Goal: Entertainment & Leisure: Consume media (video, audio)

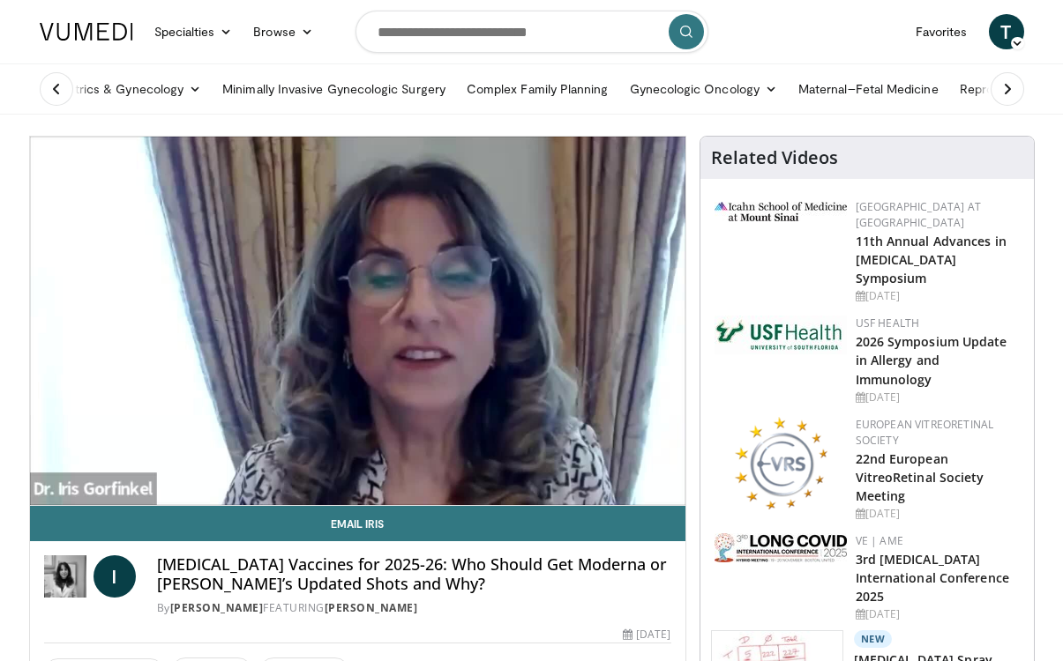
click at [343, 319] on div "10 seconds Tap to unmute" at bounding box center [357, 321] width 655 height 369
click at [277, 400] on div "10 seconds Tap to unmute" at bounding box center [357, 321] width 655 height 369
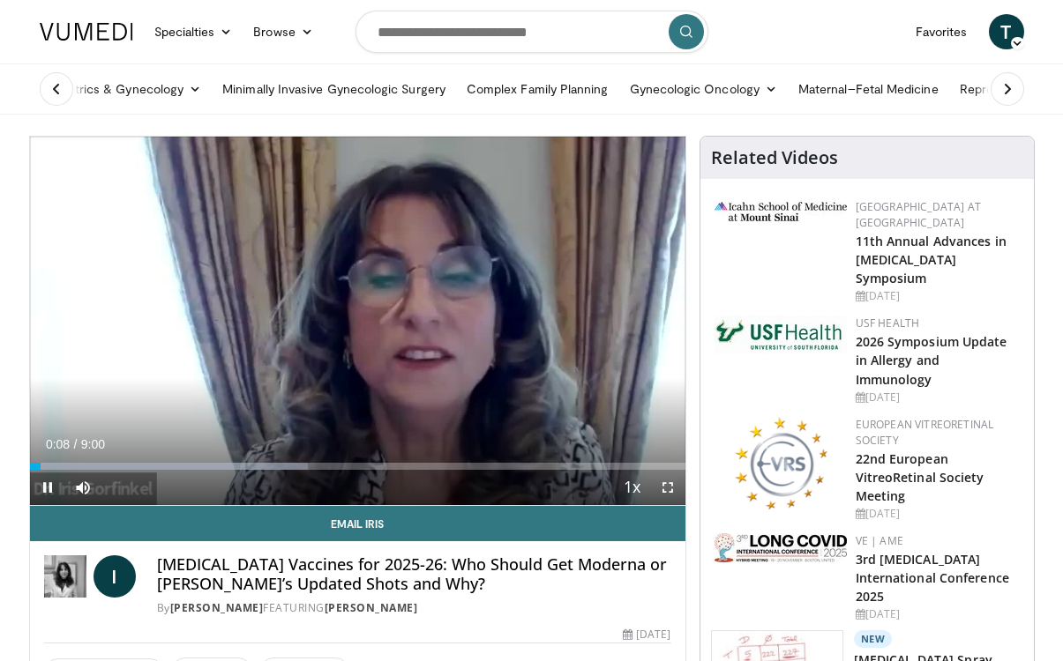
click at [279, 381] on div "10 seconds Tap to unmute" at bounding box center [357, 321] width 655 height 369
click at [392, 236] on div "10 seconds Tap to unmute" at bounding box center [357, 321] width 655 height 369
click at [356, 326] on div "10 seconds Tap to unmute" at bounding box center [357, 321] width 655 height 369
click at [387, 291] on div "10 seconds Tap to unmute" at bounding box center [357, 321] width 655 height 369
click at [325, 324] on div "10 seconds Tap to unmute" at bounding box center [357, 321] width 655 height 369
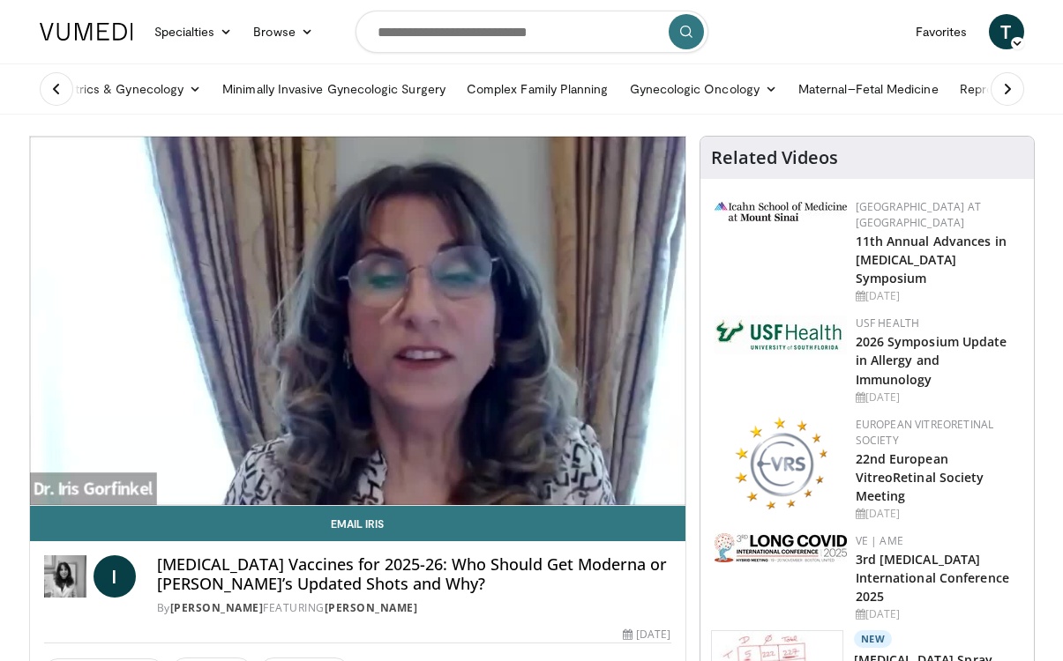
click at [372, 320] on div "10 seconds Tap to unmute" at bounding box center [357, 321] width 655 height 369
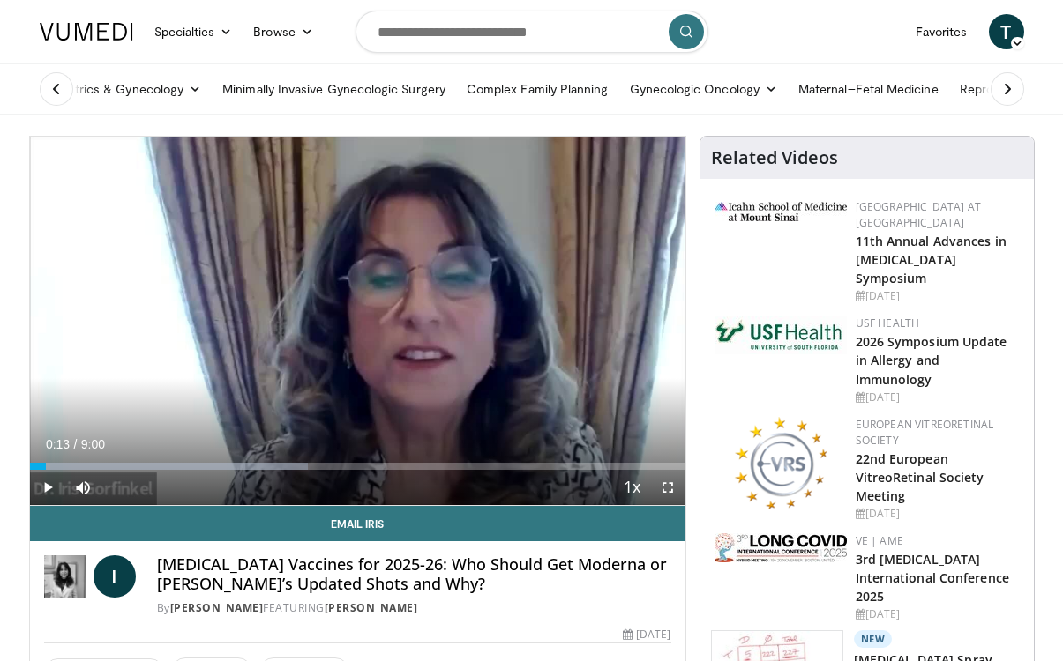
click at [398, 314] on div "10 seconds Tap to unmute" at bounding box center [357, 321] width 655 height 369
click at [341, 308] on div "10 seconds Tap to unmute" at bounding box center [357, 321] width 655 height 369
click at [322, 329] on div "10 seconds Tap to unmute" at bounding box center [357, 321] width 655 height 369
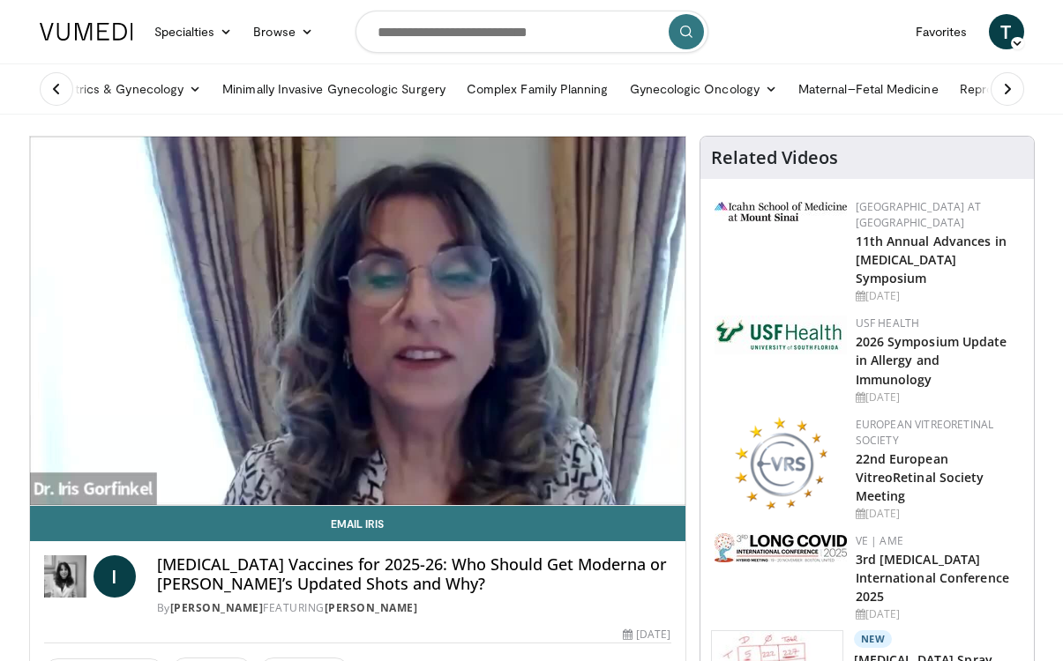
click at [391, 317] on div "10 seconds Tap to unmute" at bounding box center [357, 321] width 655 height 369
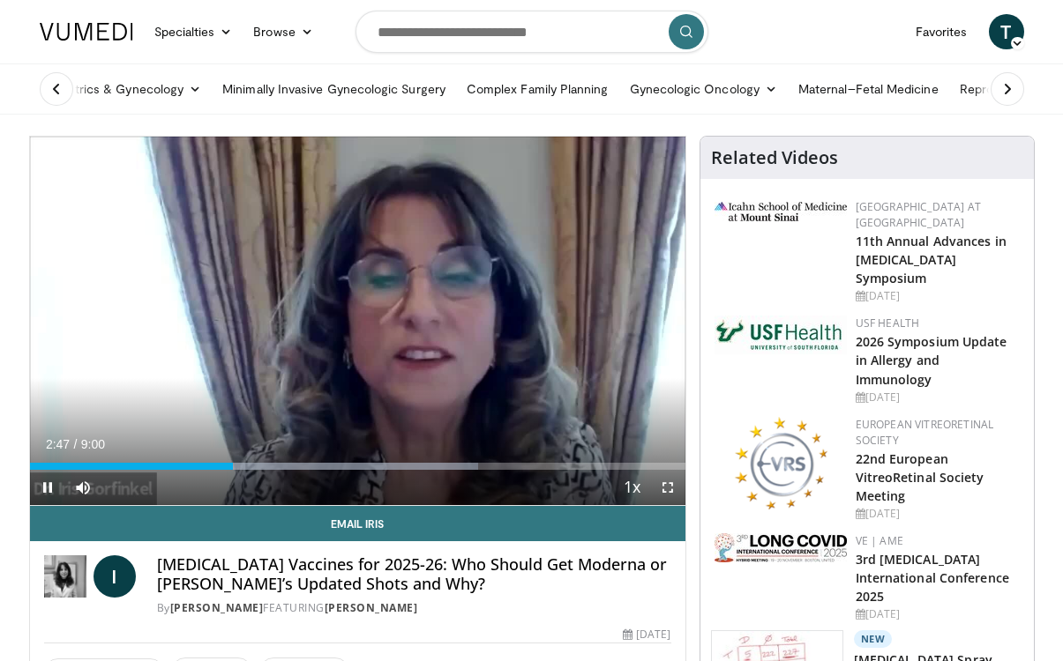
click at [392, 318] on div "10 seconds Tap to unmute" at bounding box center [357, 321] width 655 height 369
click at [396, 320] on div "10 seconds Tap to unmute" at bounding box center [357, 321] width 655 height 369
